Goal: Download file/media

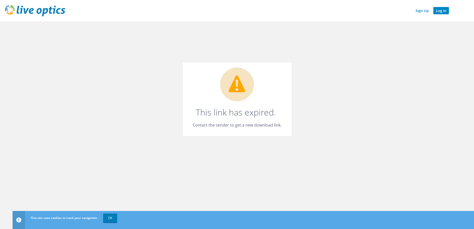
click at [443, 8] on link "Log In" at bounding box center [441, 10] width 16 height 7
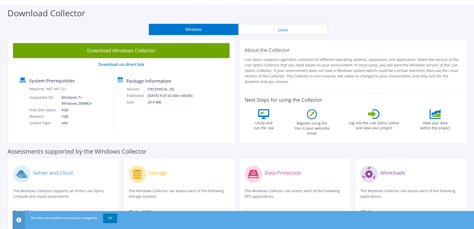
scroll to position [25, 0]
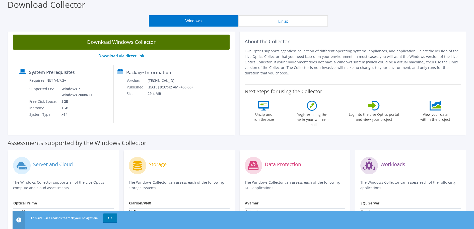
click at [147, 43] on link "Download Windows Collector" at bounding box center [121, 42] width 216 height 15
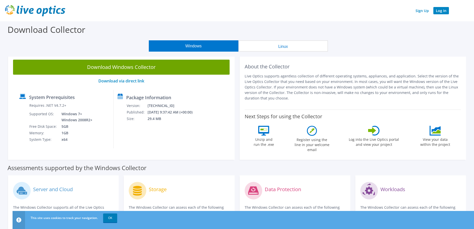
click at [442, 12] on link "Log In" at bounding box center [441, 10] width 16 height 7
click at [422, 10] on link "Sign Up" at bounding box center [422, 10] width 18 height 7
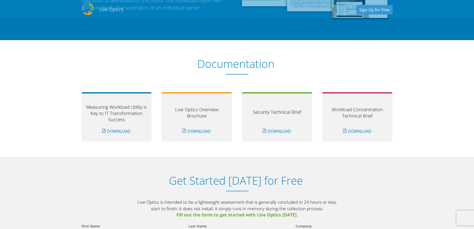
scroll to position [376, 0]
